Goal: Task Accomplishment & Management: Complete application form

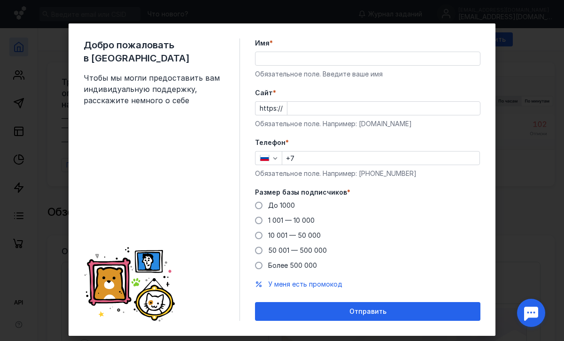
click at [292, 57] on input "Имя *" at bounding box center [367, 58] width 224 height 13
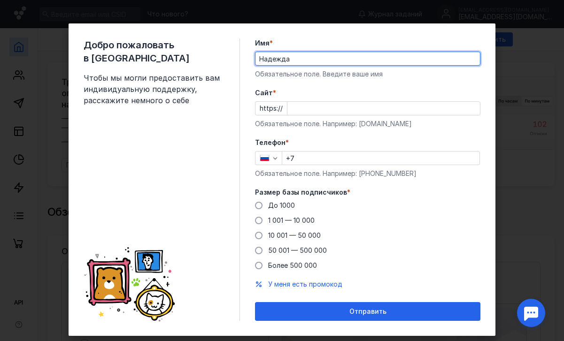
type input "Надежда"
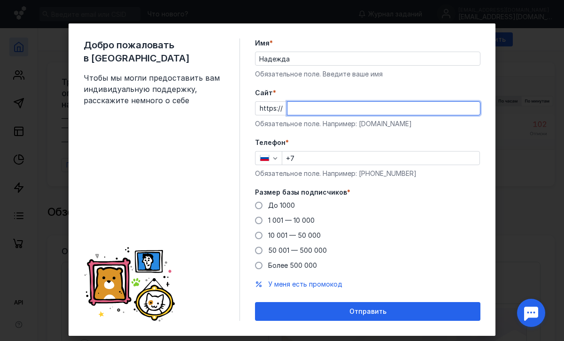
click at [296, 107] on input "Cайт *" at bounding box center [383, 108] width 193 height 13
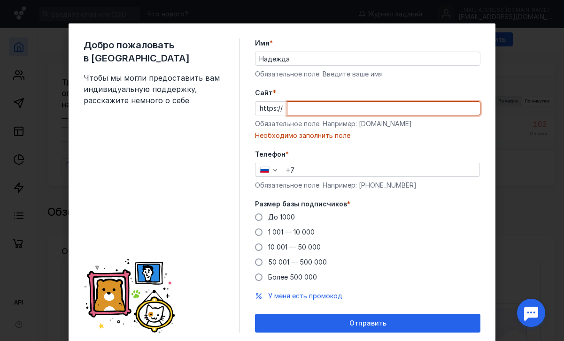
paste input "[DOMAIN_NAME]/"
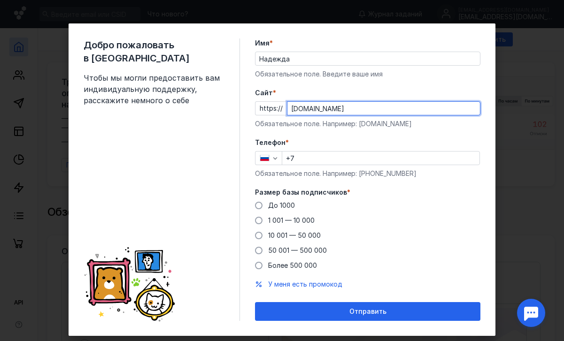
type input "[DOMAIN_NAME]"
click at [309, 159] on input "+7" at bounding box center [380, 158] width 197 height 13
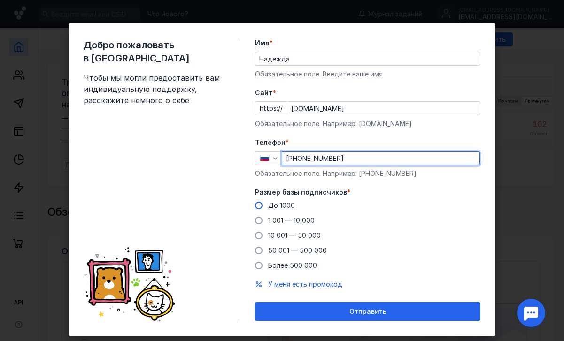
type input "[PHONE_NUMBER]"
click at [259, 207] on span at bounding box center [259, 206] width 8 height 8
click at [0, 0] on input "До 1000" at bounding box center [0, 0] width 0 height 0
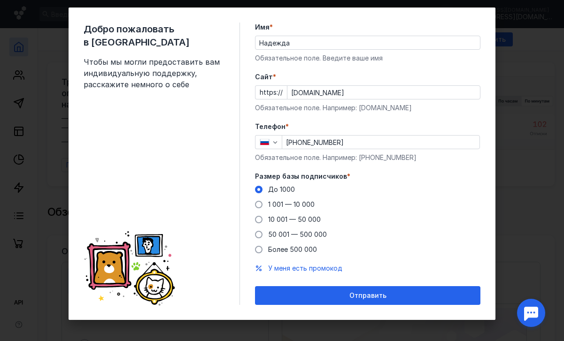
scroll to position [18, 0]
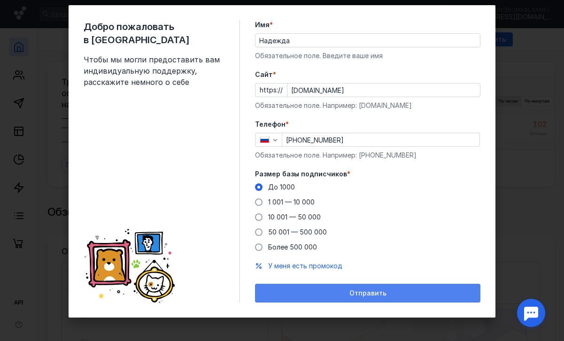
click at [344, 297] on div "Отправить" at bounding box center [367, 293] width 225 height 19
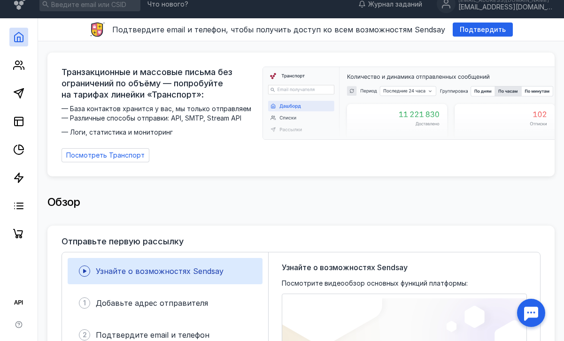
scroll to position [13, 0]
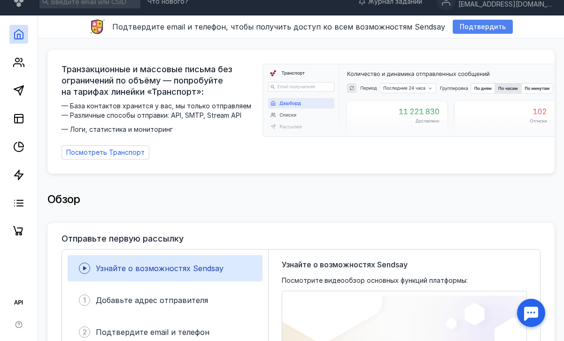
click at [470, 27] on span "Подтвердить" at bounding box center [483, 27] width 46 height 8
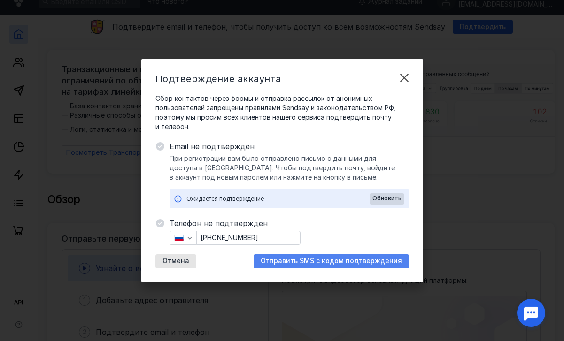
click at [339, 266] on div "Отправить SMS с кодом подтверждения" at bounding box center [331, 262] width 155 height 14
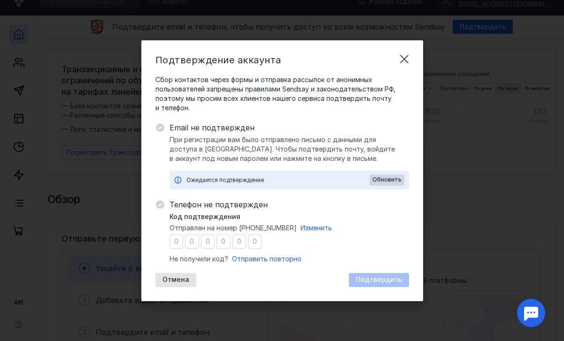
type input "3"
type input "8"
type input "5"
type input "9"
type input "1"
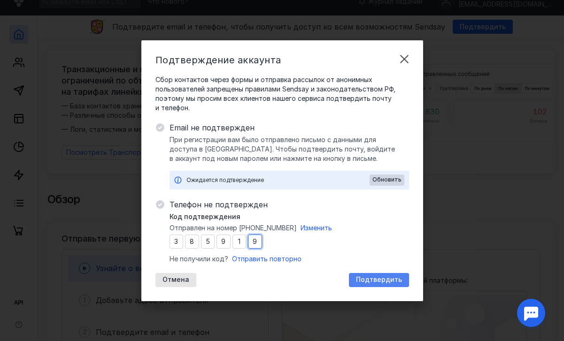
type input "9"
click at [392, 285] on div "Подтвердить" at bounding box center [379, 280] width 60 height 14
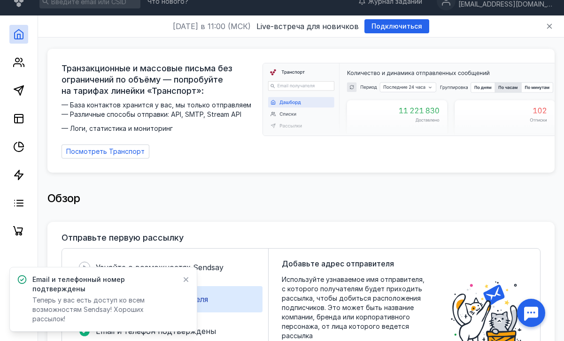
click at [185, 284] on icon at bounding box center [186, 280] width 7 height 8
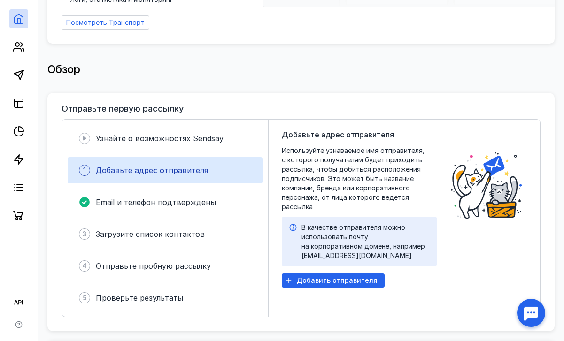
scroll to position [145, 0]
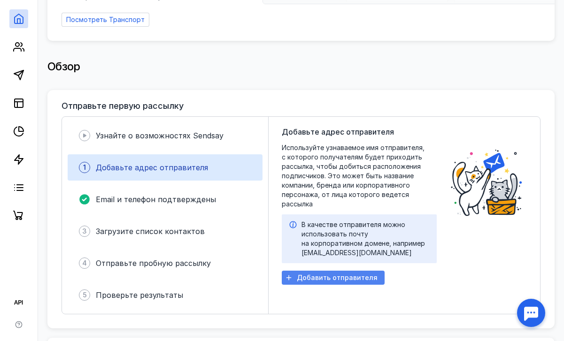
click at [291, 274] on icon "button" at bounding box center [289, 278] width 8 height 8
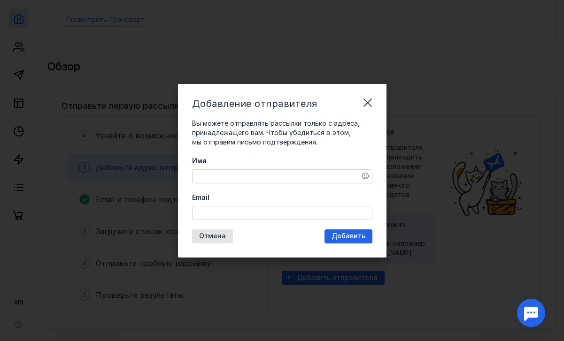
click at [213, 178] on textarea "Имя" at bounding box center [282, 176] width 179 height 13
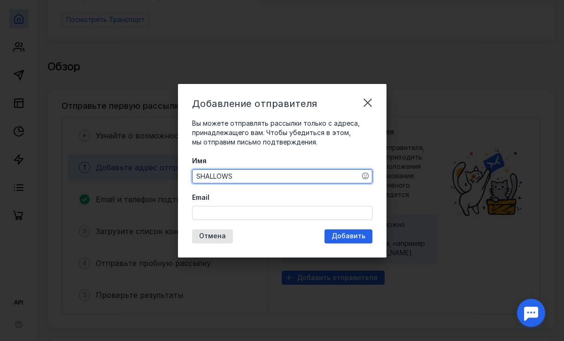
type textarea "SHALLOWS"
click at [203, 213] on input "Email" at bounding box center [282, 213] width 179 height 13
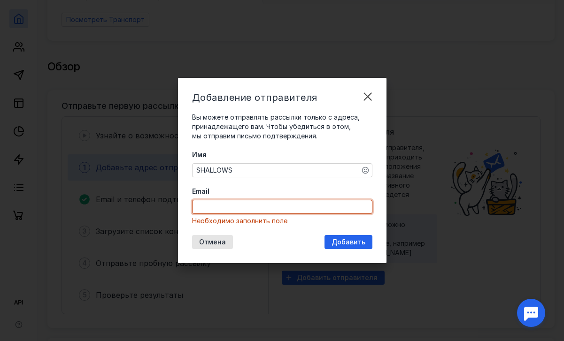
click at [230, 209] on input "Email" at bounding box center [282, 207] width 179 height 13
paste input "[EMAIL_ADDRESS][DOMAIN_NAME]"
type input "[EMAIL_ADDRESS][DOMAIN_NAME]"
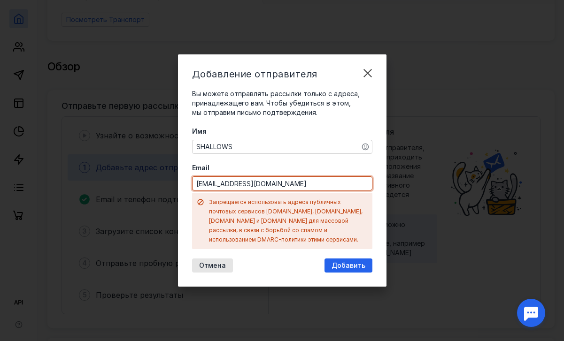
drag, startPoint x: 281, startPoint y: 191, endPoint x: 161, endPoint y: 174, distance: 120.9
click at [166, 179] on div "Добавление отправителя Вы можете отправлять рассылки только с адреса, принадлеж…" at bounding box center [282, 170] width 564 height 341
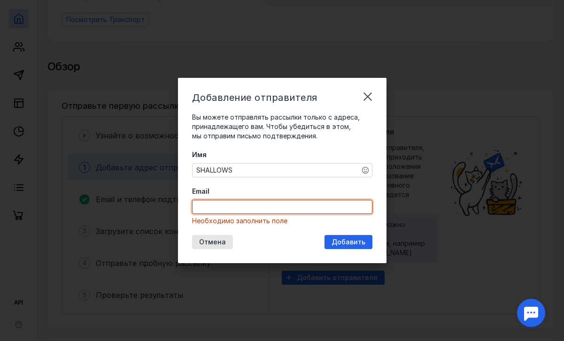
click at [237, 187] on label "Email" at bounding box center [282, 191] width 180 height 9
click at [237, 201] on input "Email" at bounding box center [282, 207] width 179 height 13
click at [214, 206] on input "Email" at bounding box center [282, 207] width 179 height 13
type input "[EMAIL_ADDRESS][DOMAIN_NAME]"
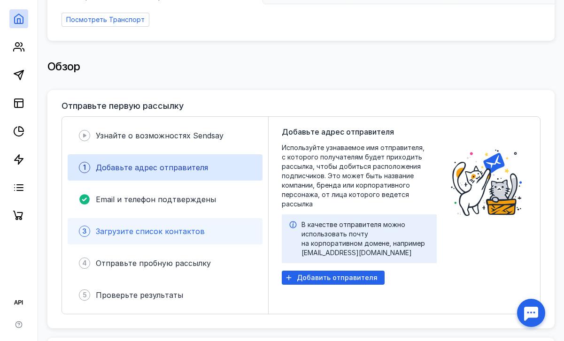
click at [200, 226] on div "3 Загрузите список контактов" at bounding box center [165, 231] width 195 height 26
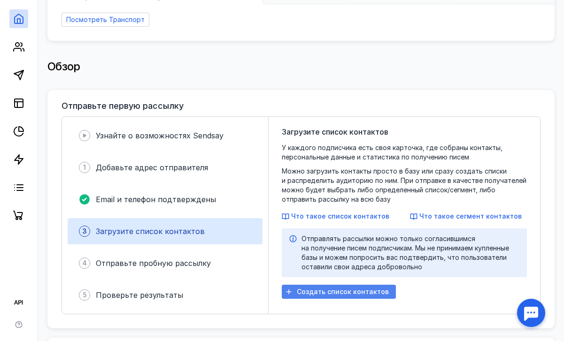
click at [312, 293] on span "Создать список контактов" at bounding box center [343, 292] width 92 height 8
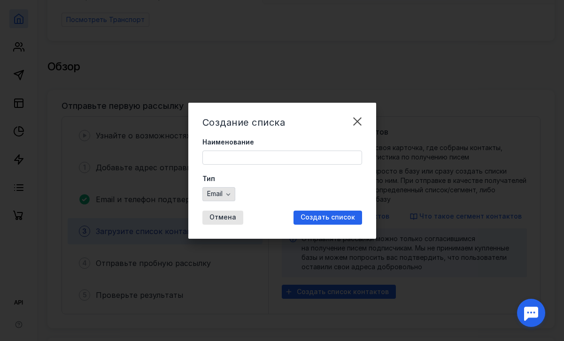
click at [226, 195] on icon "button" at bounding box center [228, 195] width 8 height 8
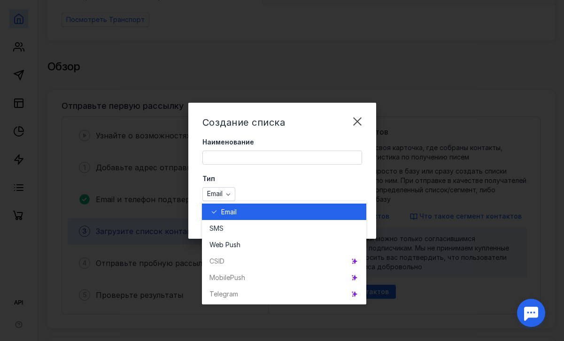
click at [241, 179] on label "Тип" at bounding box center [282, 178] width 160 height 9
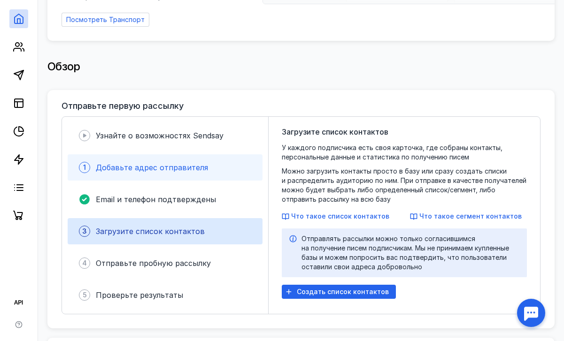
click at [176, 169] on div "1 Добавьте адрес отправителя" at bounding box center [165, 167] width 195 height 26
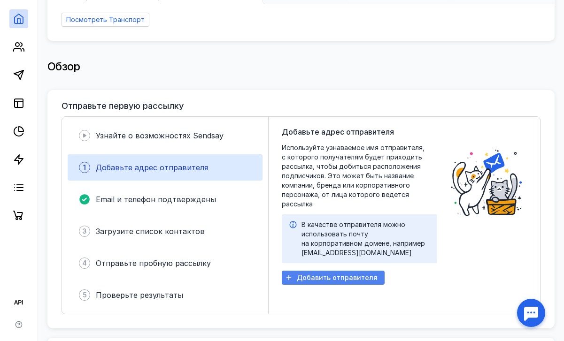
click at [305, 274] on span "Добавить отправителя" at bounding box center [337, 278] width 81 height 8
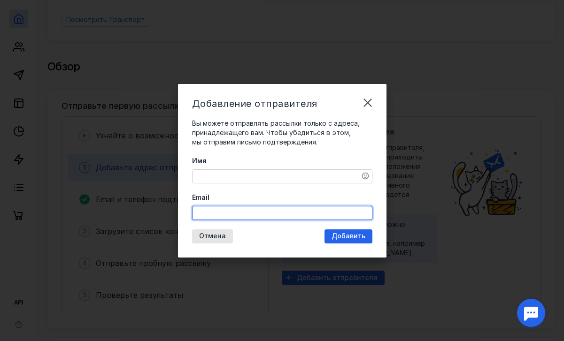
click at [286, 217] on input "Email" at bounding box center [282, 213] width 179 height 13
click at [270, 197] on div "Email" at bounding box center [282, 206] width 180 height 27
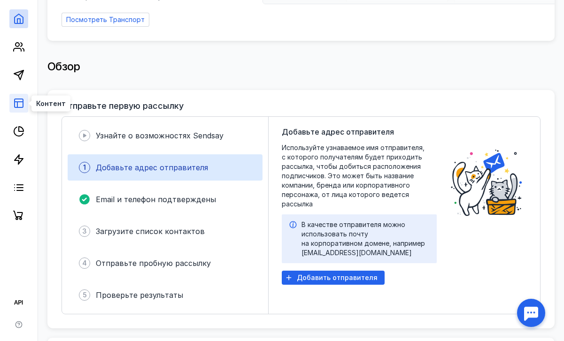
click at [18, 107] on icon at bounding box center [18, 103] width 11 height 11
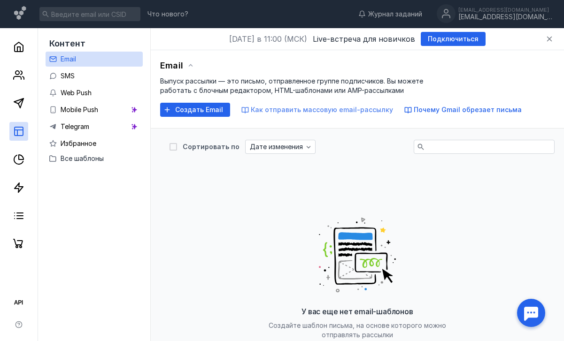
click at [296, 112] on span "Как отправить массовую email-рассылку" at bounding box center [322, 110] width 142 height 8
